Goal: Check status: Check status

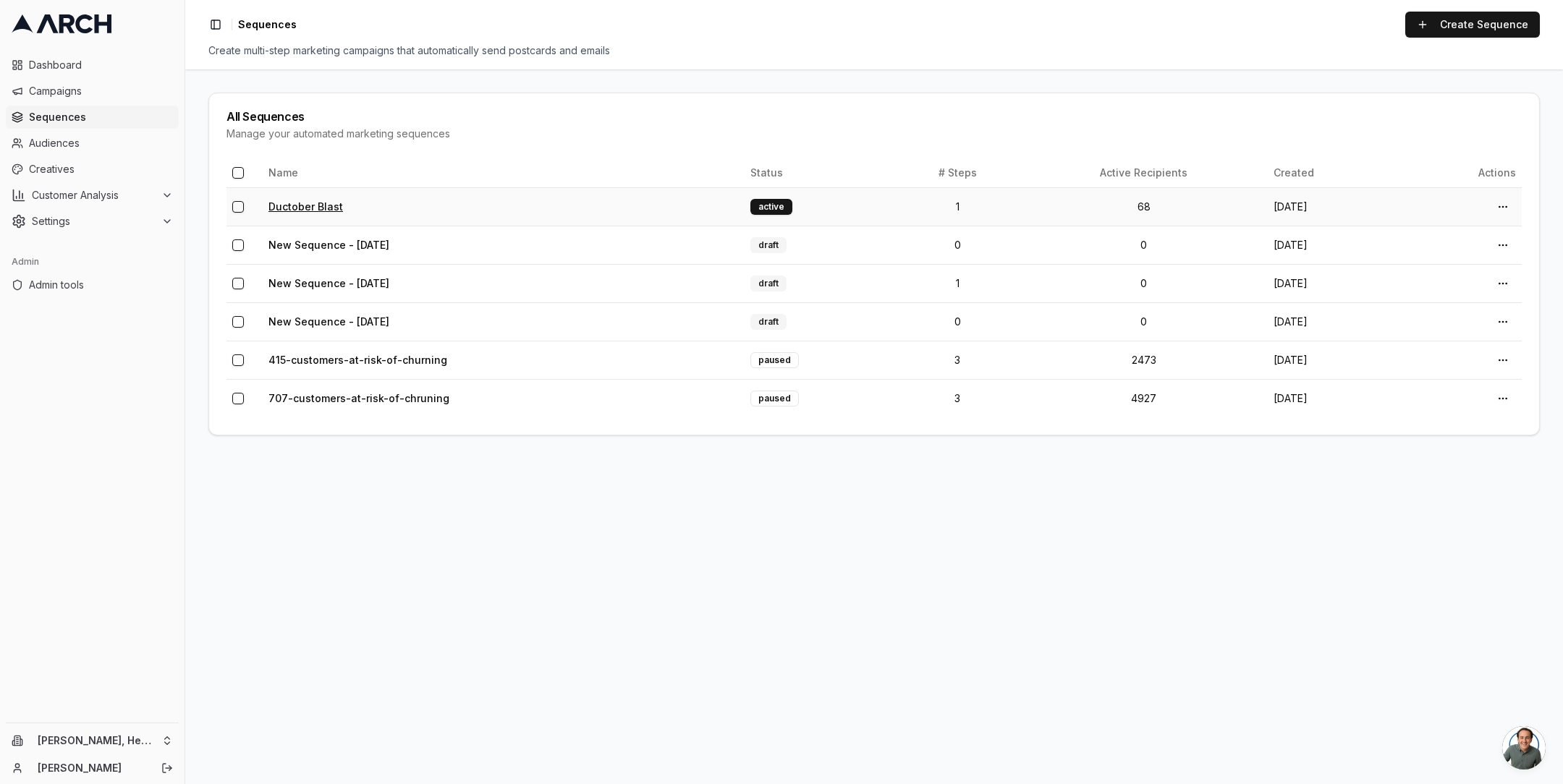
click at [317, 206] on link "Ductober Blast" at bounding box center [306, 206] width 75 height 12
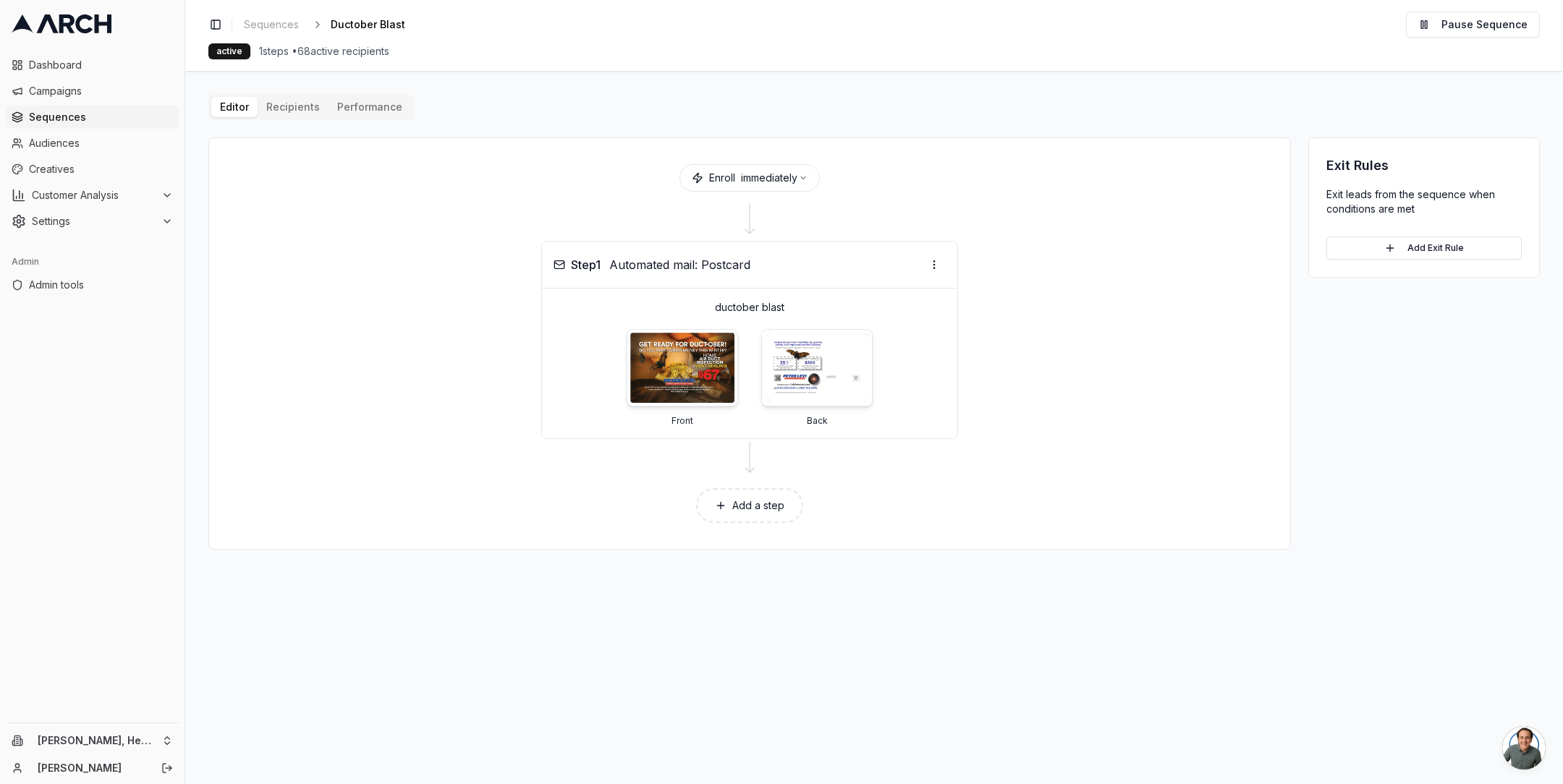
click at [310, 111] on div "Editor Recipients Performance Enroll immediately Step 1 Automated mail: Postcar…" at bounding box center [874, 321] width 1332 height 456
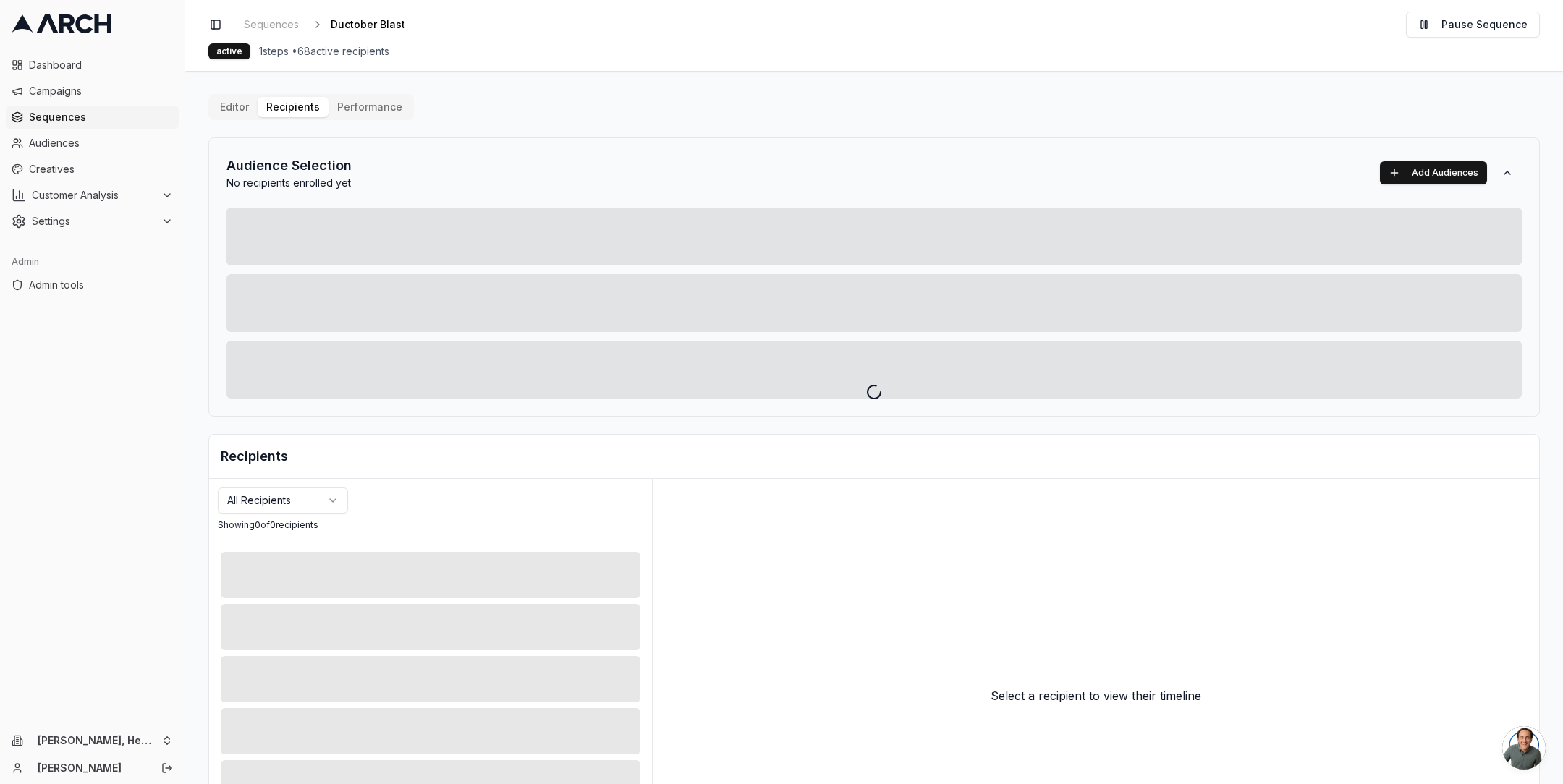
click at [380, 102] on div at bounding box center [874, 392] width 1378 height 784
click at [358, 109] on div at bounding box center [874, 392] width 1378 height 784
click at [368, 107] on div at bounding box center [874, 392] width 1378 height 784
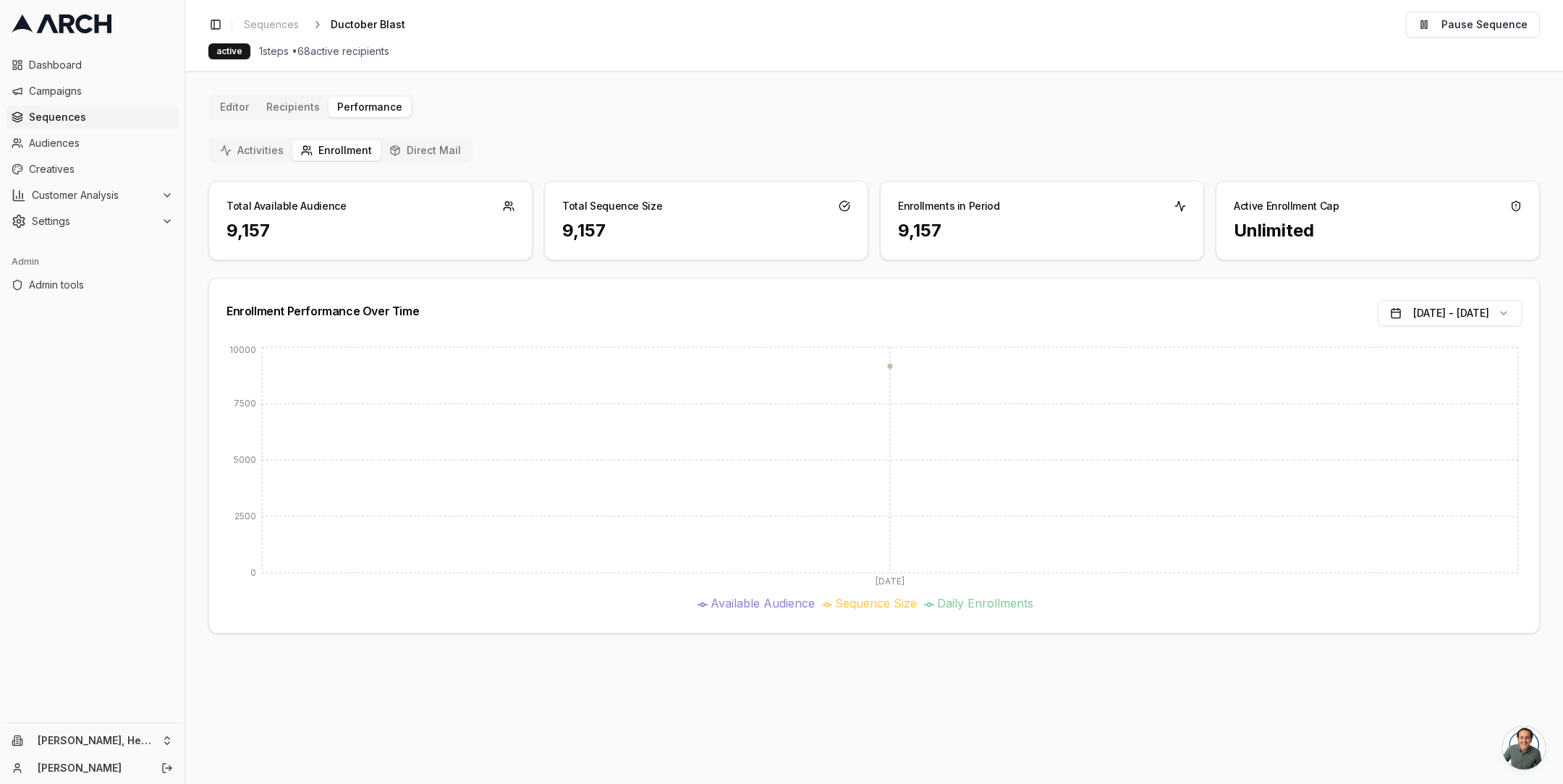
click at [414, 146] on button "Direct Mail" at bounding box center [426, 149] width 89 height 20
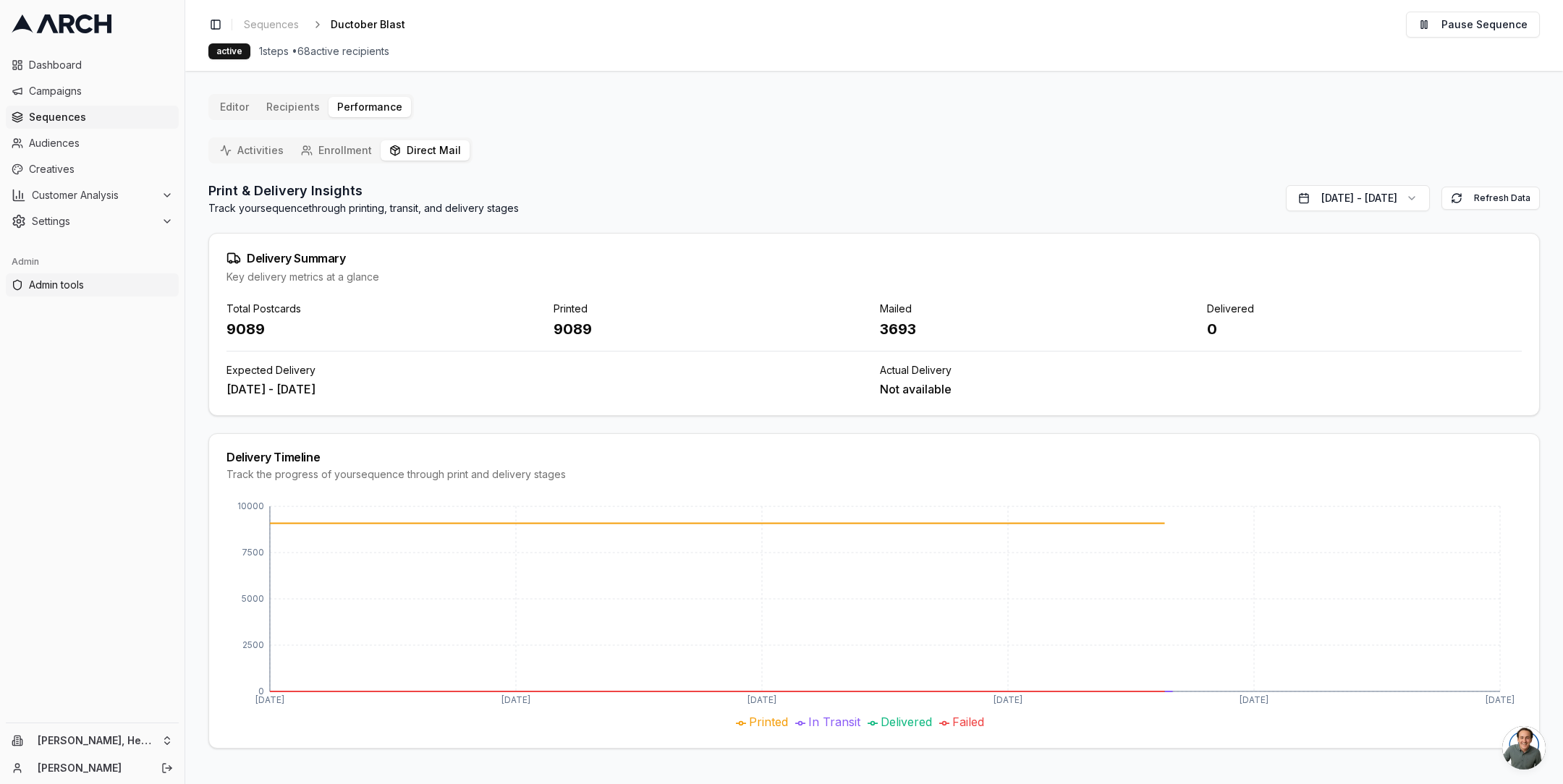
click at [120, 283] on span "Admin tools" at bounding box center [100, 285] width 144 height 14
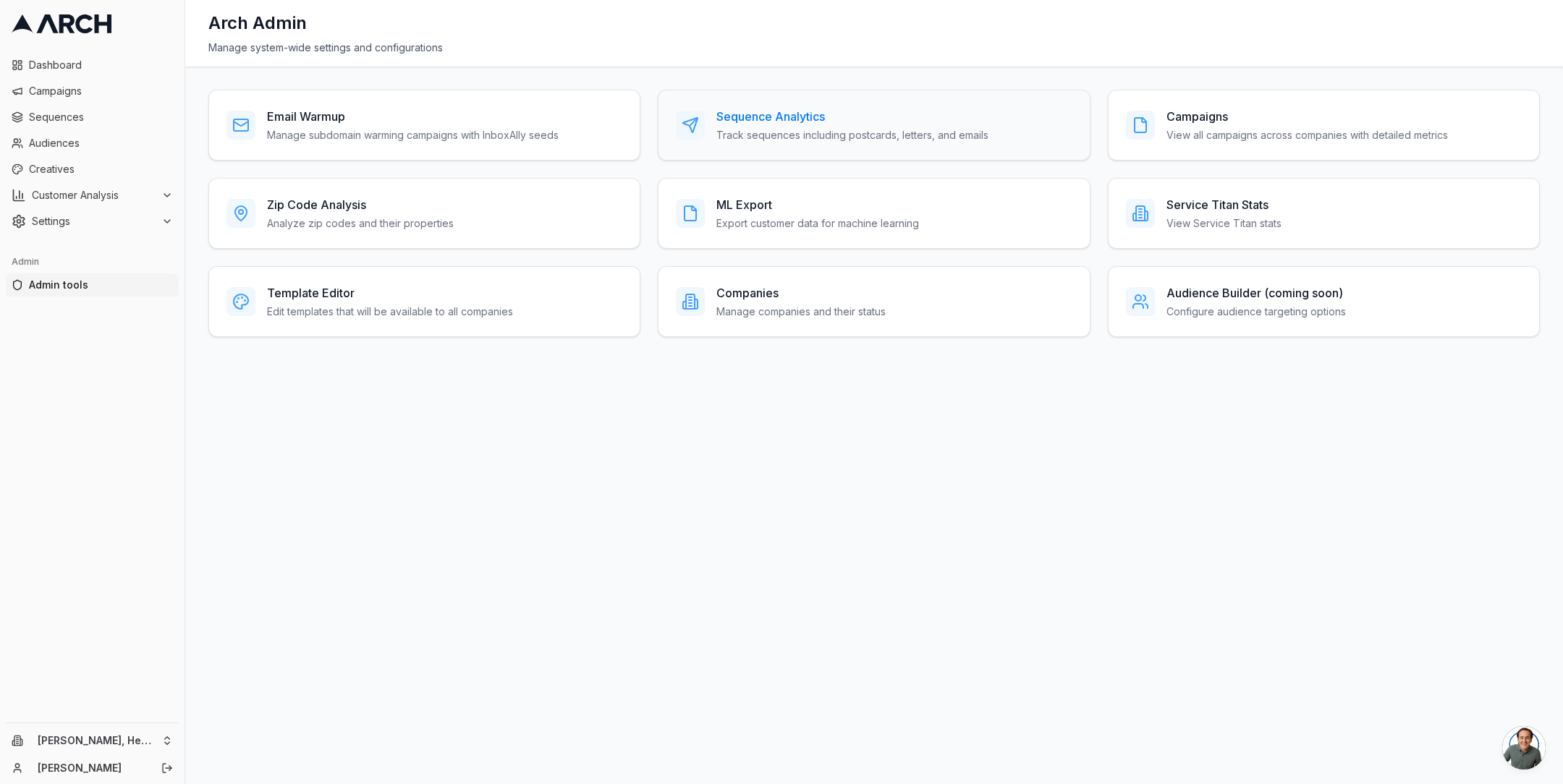
click at [820, 132] on p "Track sequences including postcards, letters, and emails" at bounding box center [853, 135] width 272 height 14
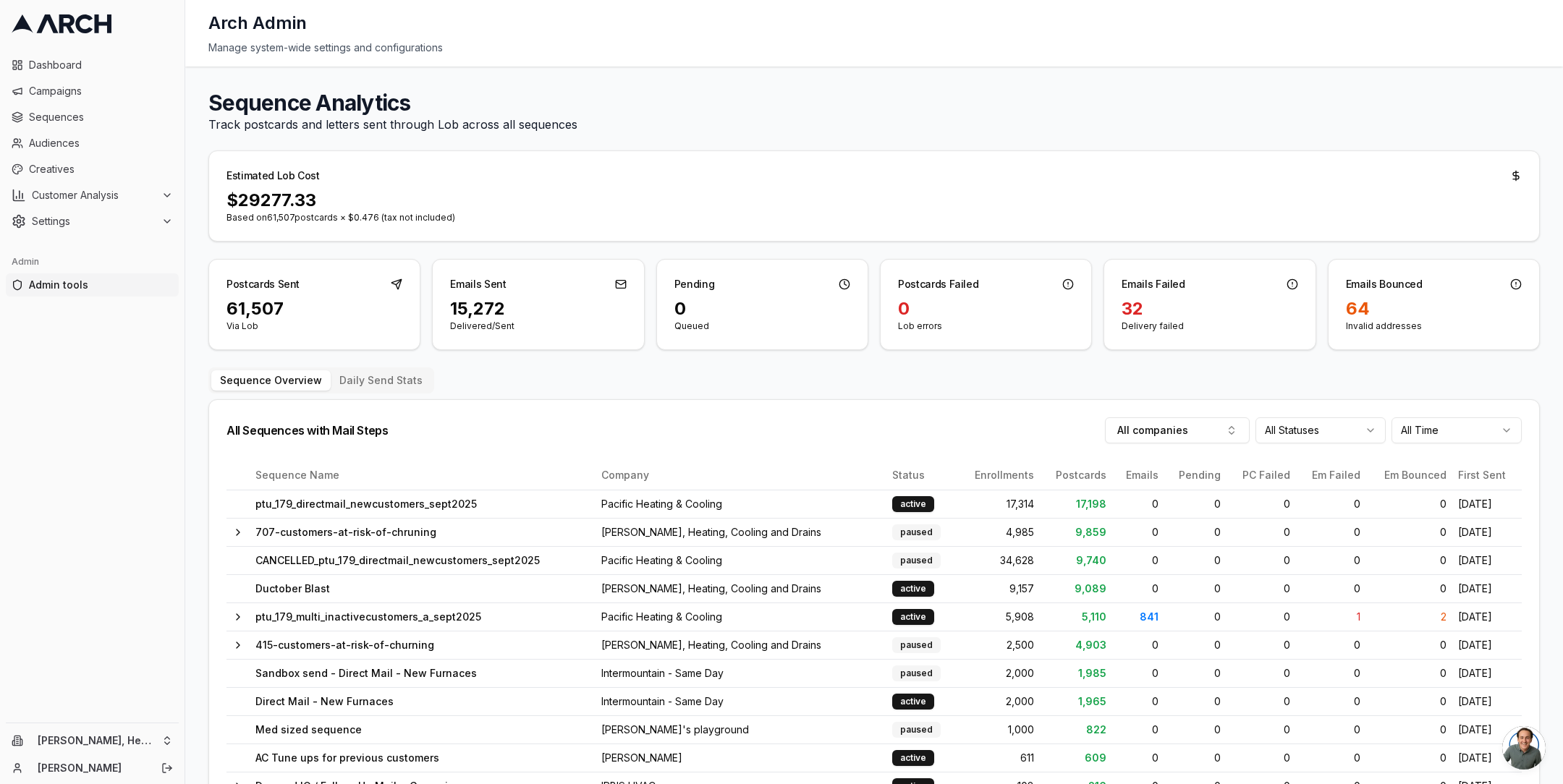
click at [1343, 425] on html "Dashboard Campaigns Sequences Audiences Creatives Customer Analysis Settings Ad…" at bounding box center [781, 392] width 1563 height 784
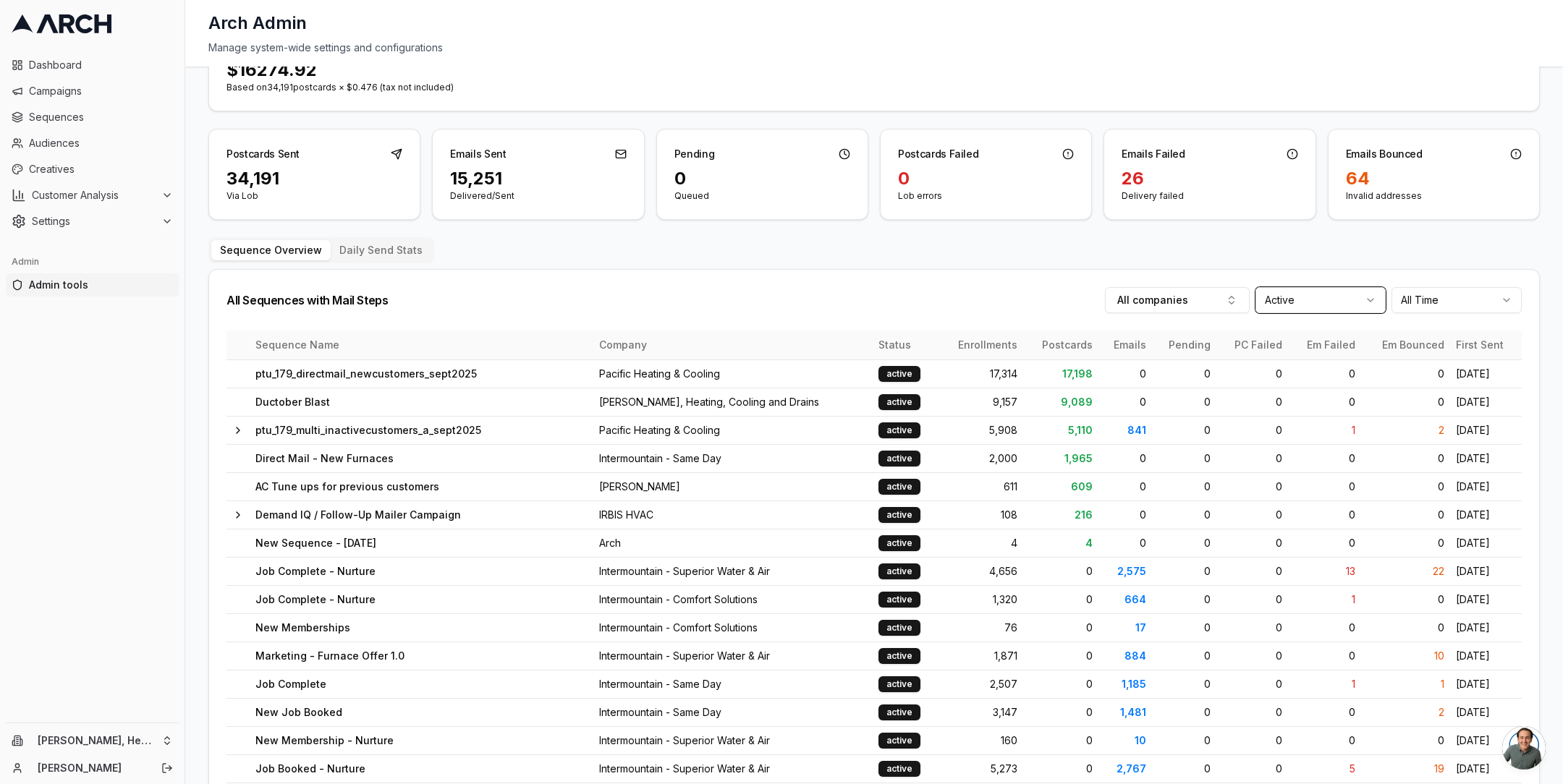
scroll to position [135, 0]
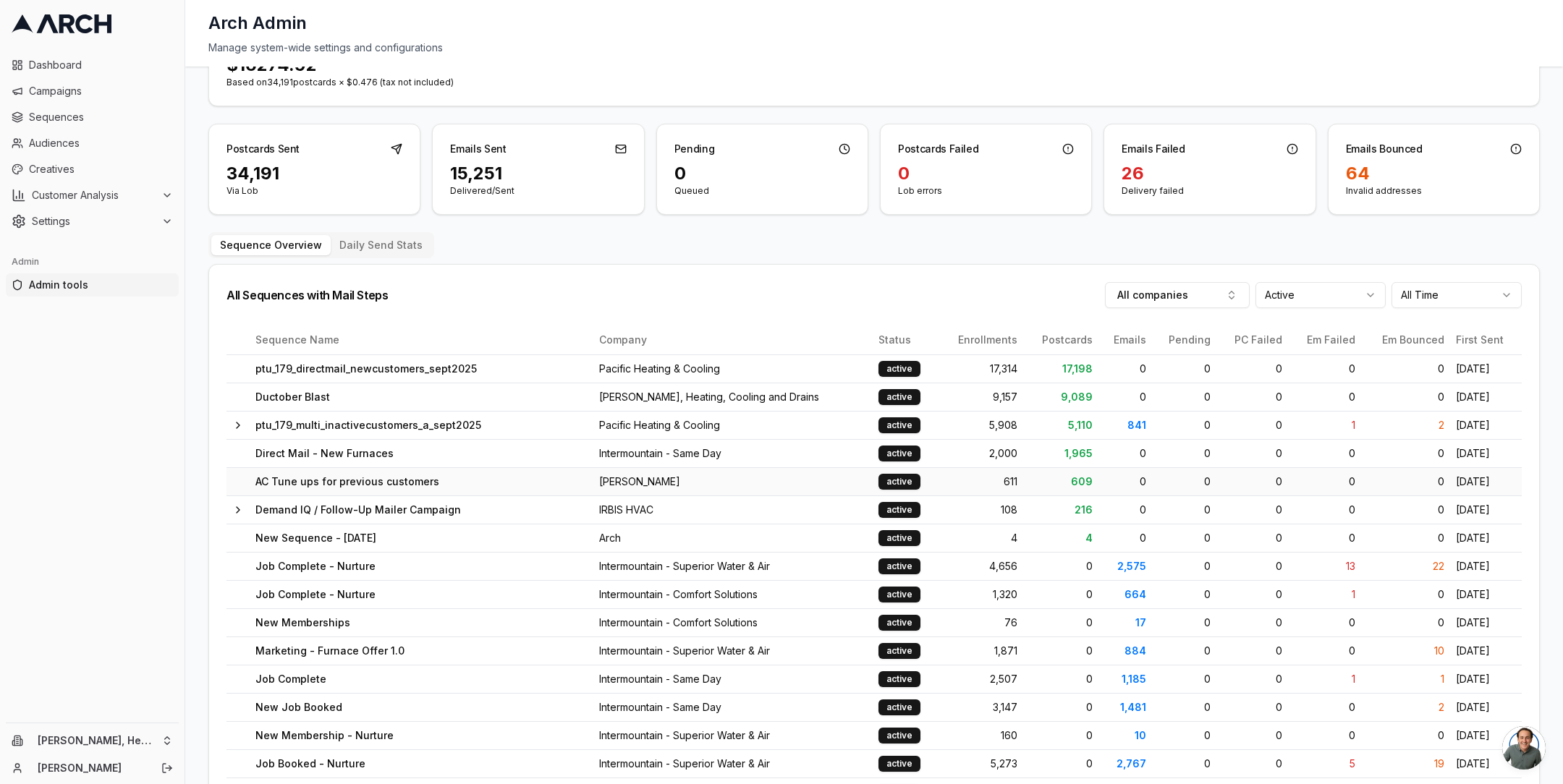
click at [384, 475] on td "AC Tune ups for previous customers" at bounding box center [422, 481] width 344 height 28
click at [405, 484] on td "AC Tune ups for previous customers" at bounding box center [422, 481] width 344 height 28
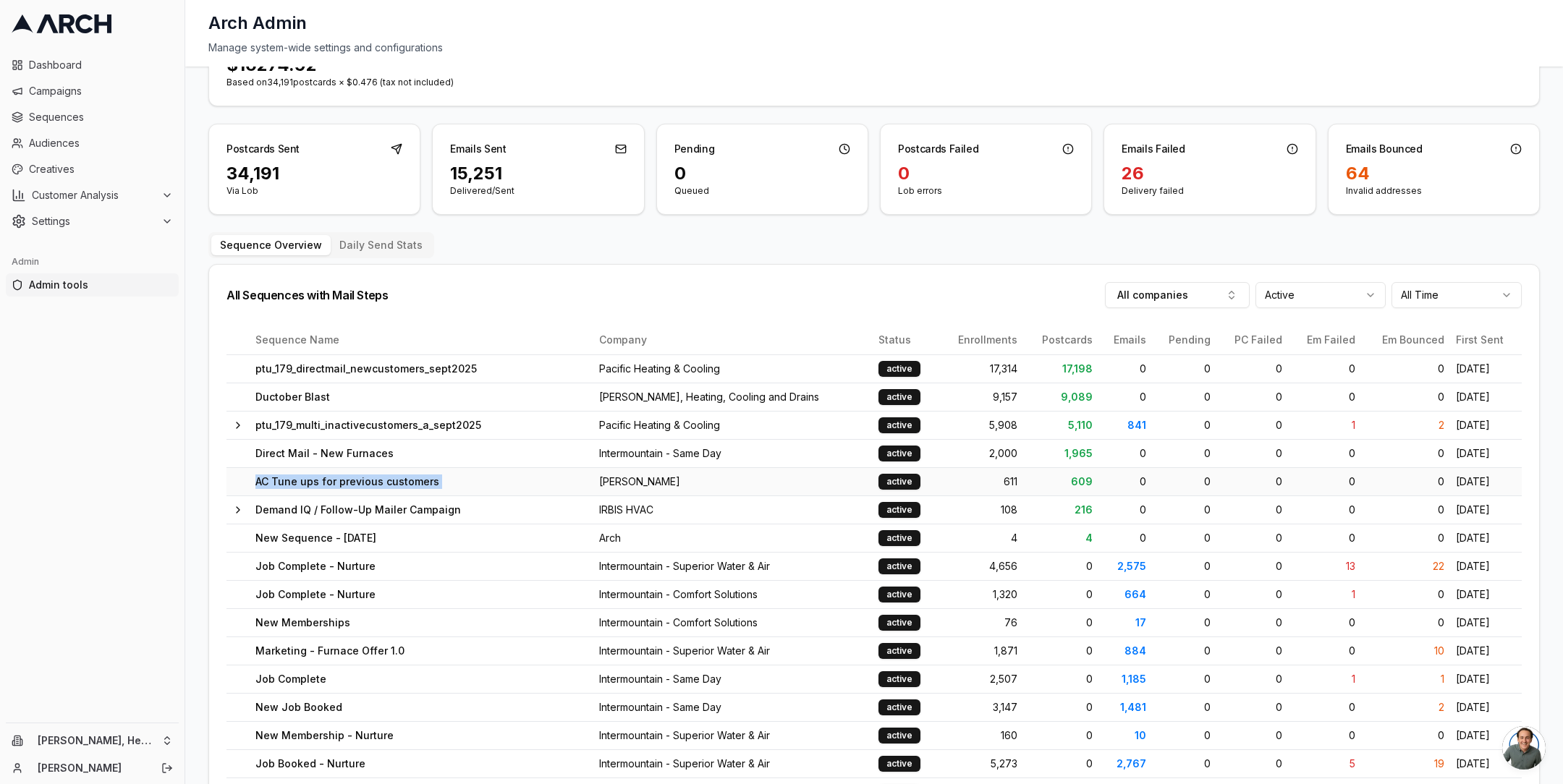
click at [405, 484] on td "AC Tune ups for previous customers" at bounding box center [422, 481] width 344 height 28
click at [402, 483] on td "AC Tune ups for previous customers" at bounding box center [422, 481] width 344 height 28
click at [170, 739] on html "Dashboard Campaigns Sequences Audiences Creatives Customer Analysis Settings Ad…" at bounding box center [781, 392] width 1563 height 784
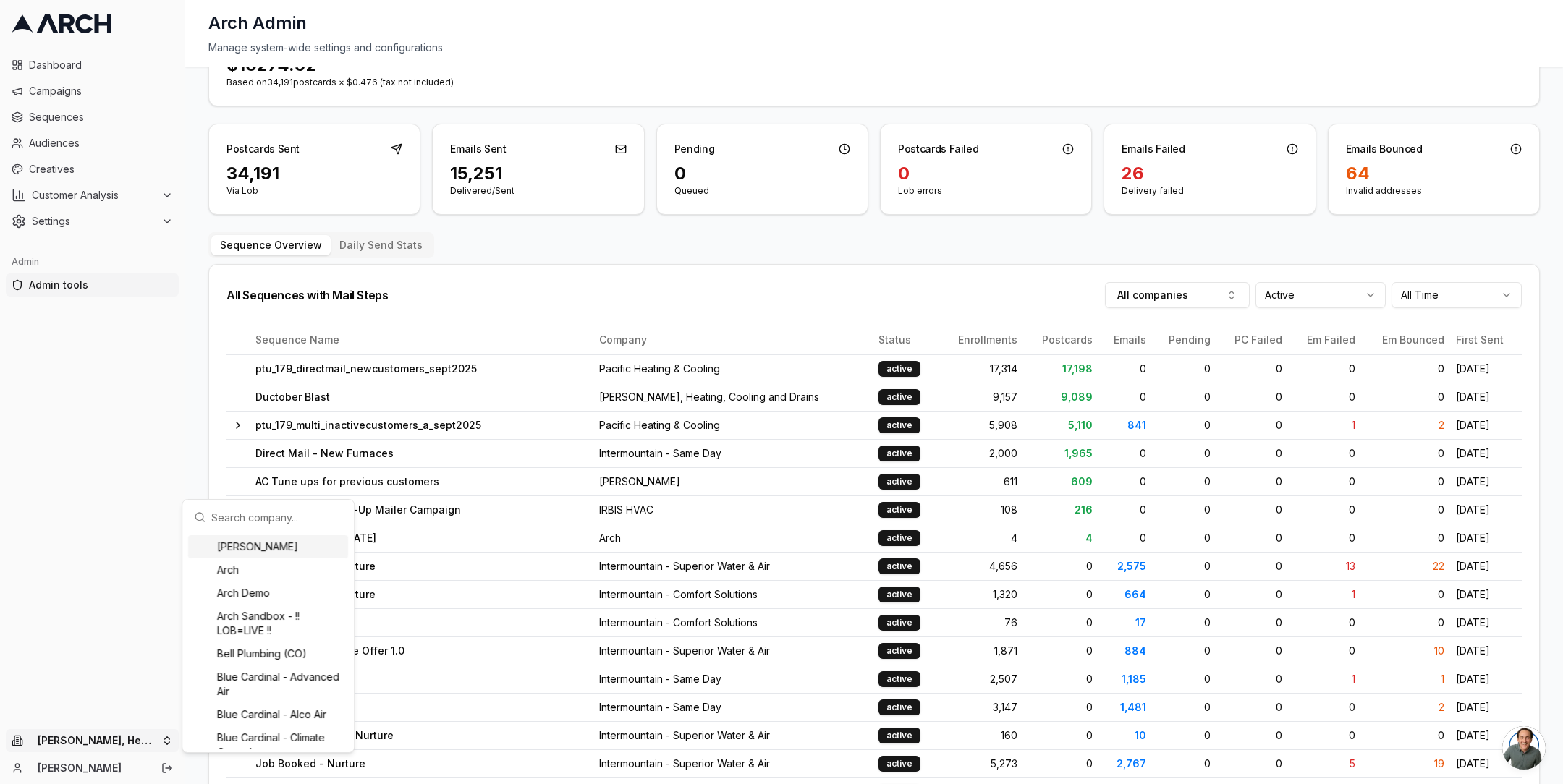
click at [253, 548] on div "[PERSON_NAME]" at bounding box center [268, 546] width 160 height 23
click at [65, 120] on html "Dashboard Campaigns Sequences Audiences Creatives Customer Analysis Settings Ad…" at bounding box center [781, 392] width 1563 height 784
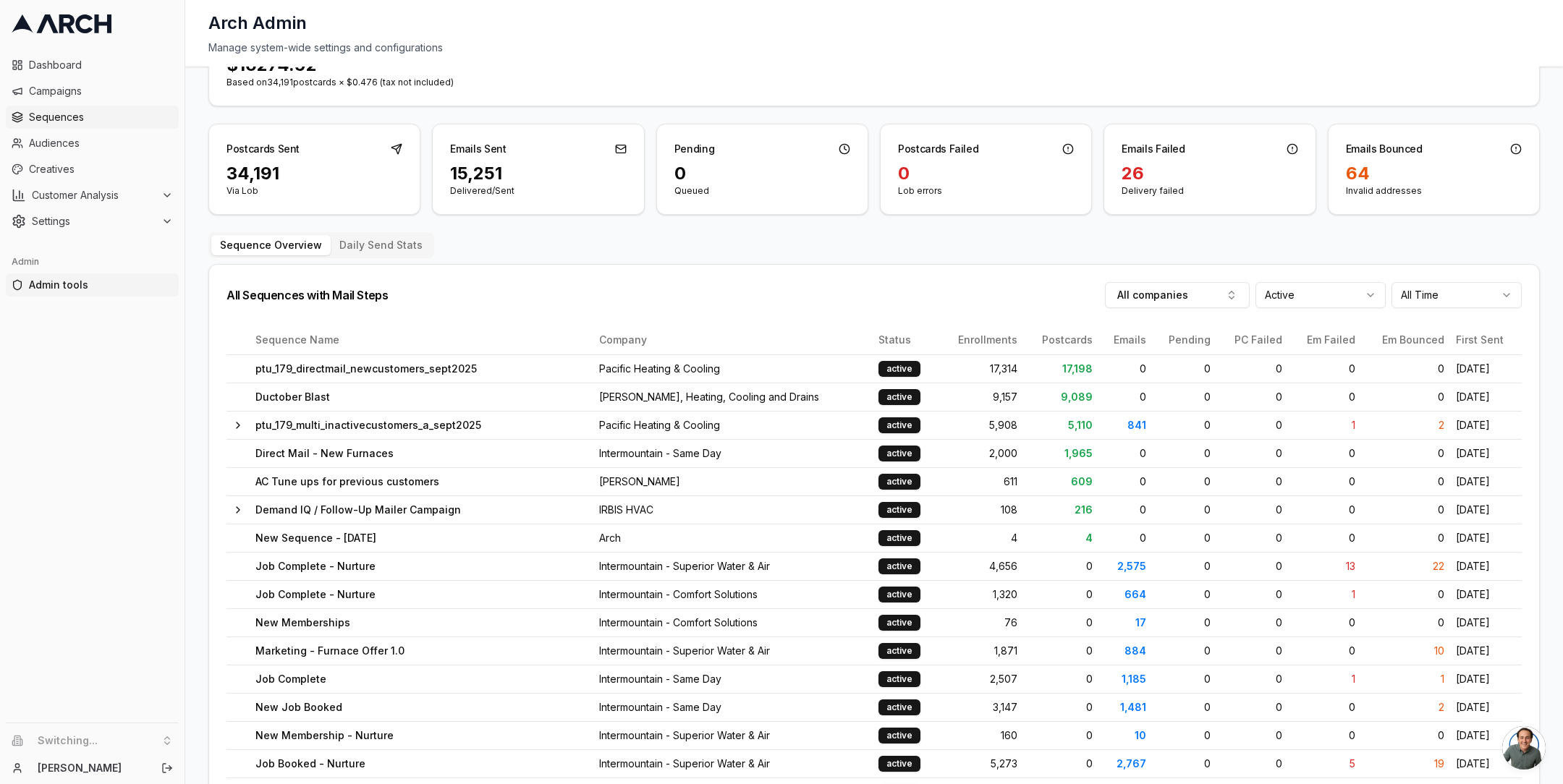
click at [58, 118] on span "Sequences" at bounding box center [100, 117] width 144 height 14
